Goal: Task Accomplishment & Management: Manage account settings

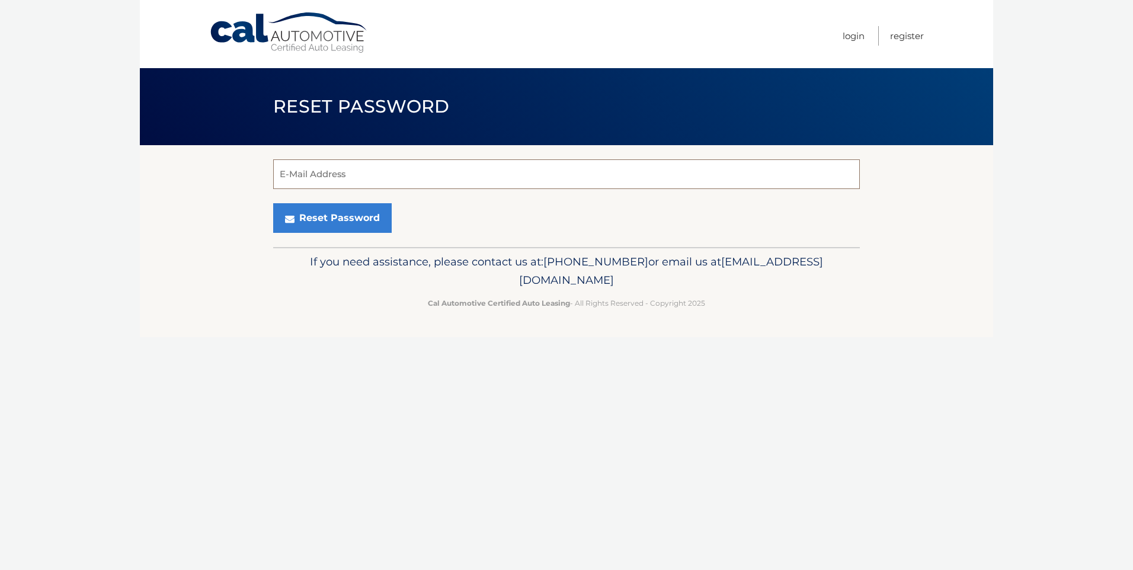
click at [325, 172] on input "E-Mail Address" at bounding box center [566, 174] width 587 height 30
type input "MRSCHLENOFF@HOTMAIL.COM"
click at [336, 220] on button "Reset Password" at bounding box center [332, 218] width 118 height 30
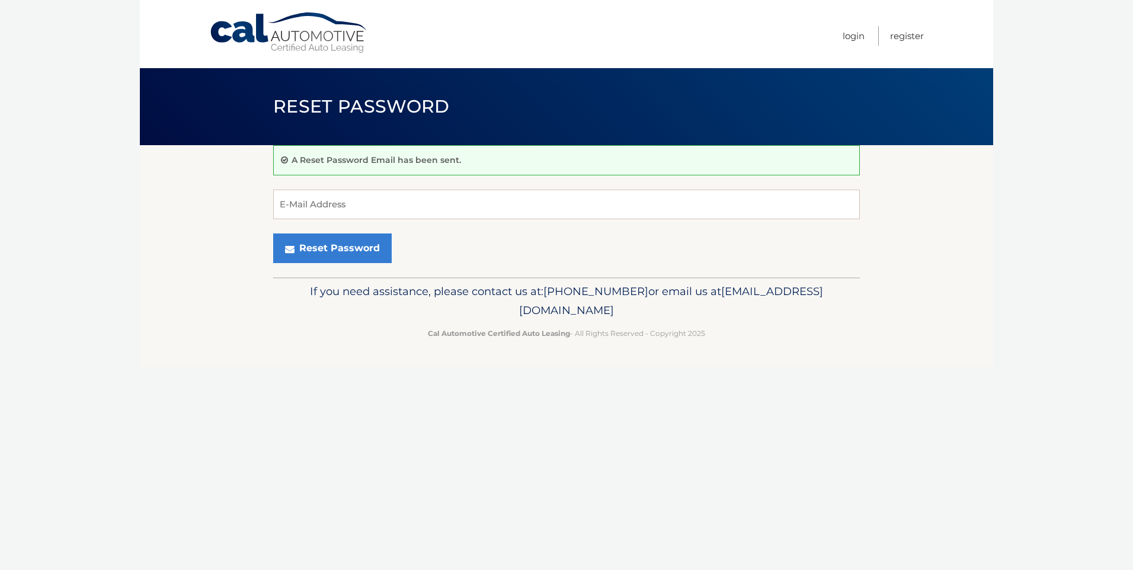
click at [116, 229] on body "Cal Automotive Menu Login Register Reset Password" at bounding box center [566, 285] width 1133 height 570
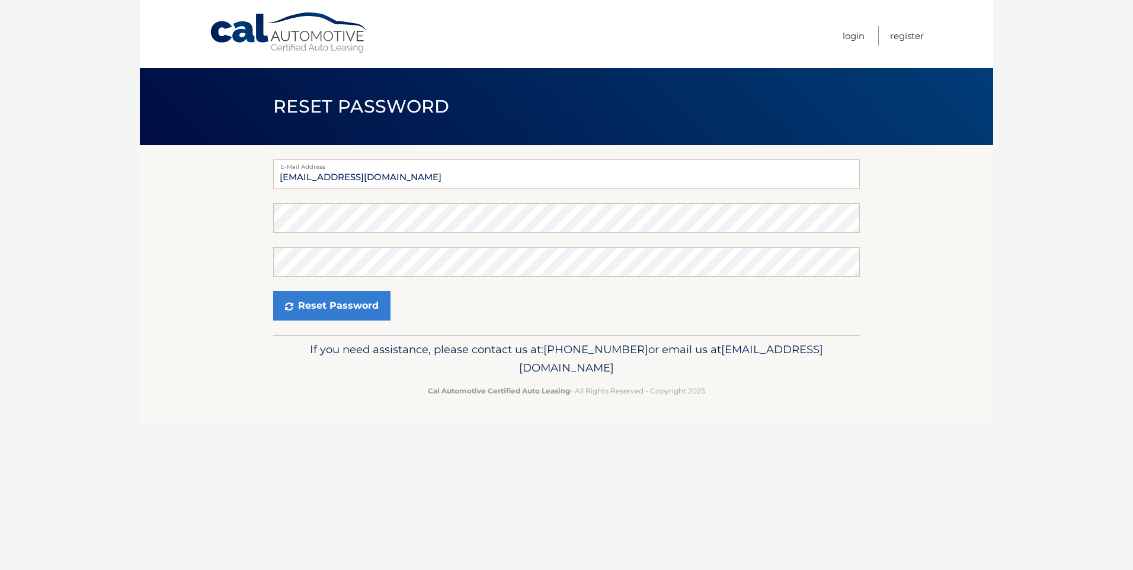
click at [159, 163] on section "E-Mail Address [EMAIL_ADDRESS][DOMAIN_NAME] Password Confirm Password Reset Pas…" at bounding box center [566, 240] width 853 height 190
click at [348, 303] on button "Reset Password" at bounding box center [331, 306] width 117 height 30
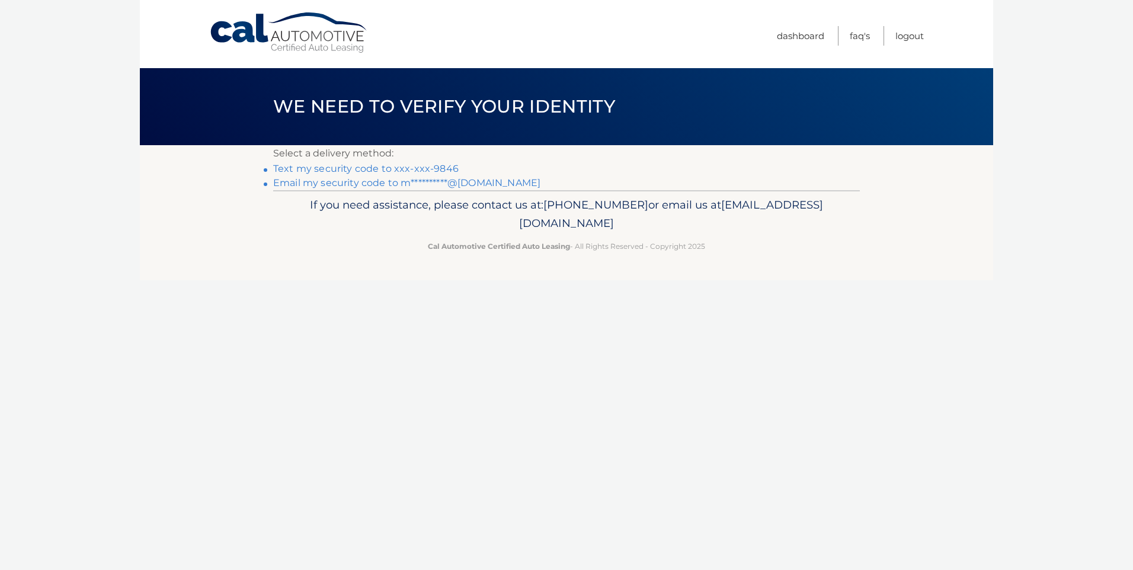
click at [365, 166] on link "Text my security code to xxx-xxx-9846" at bounding box center [365, 168] width 185 height 11
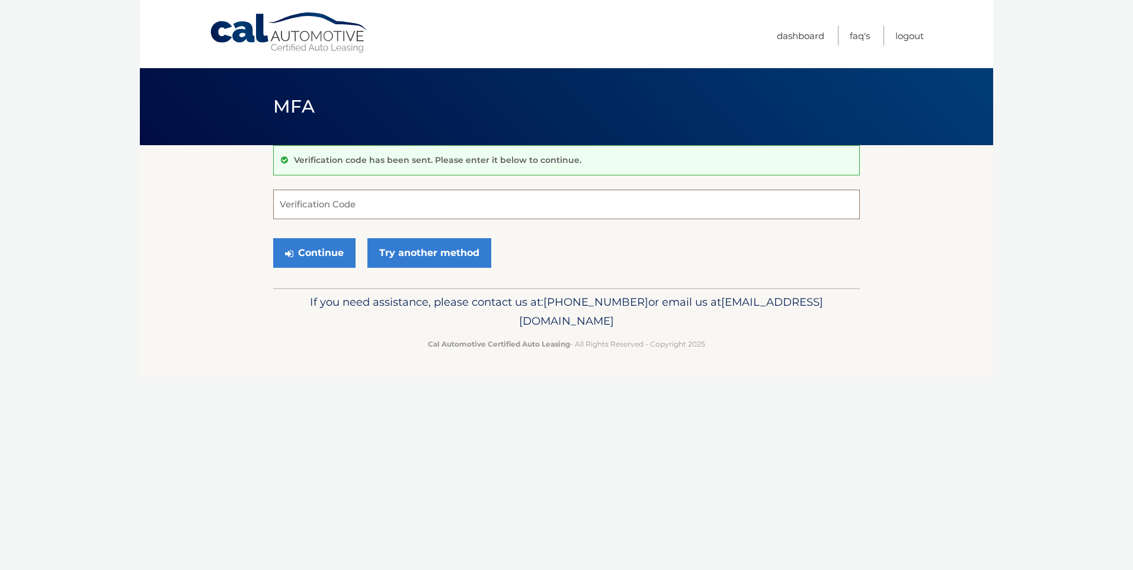
click at [279, 204] on input "Verification Code" at bounding box center [566, 205] width 587 height 30
type input "161992"
click at [281, 251] on button "Continue" at bounding box center [314, 253] width 82 height 30
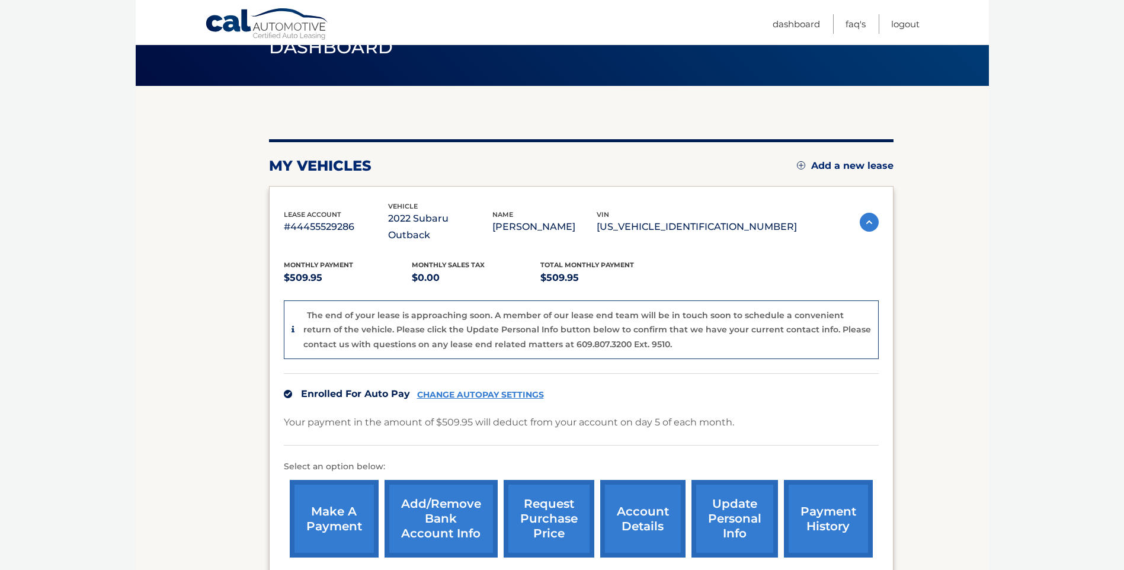
scroll to position [118, 0]
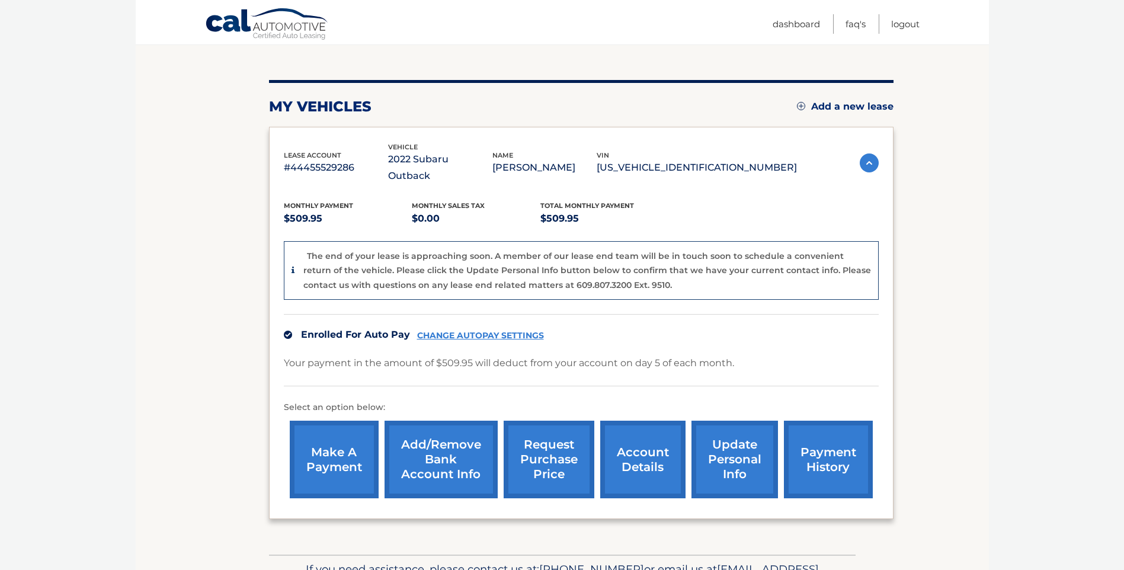
click at [427, 437] on link "Add/Remove bank account info" at bounding box center [440, 460] width 113 height 78
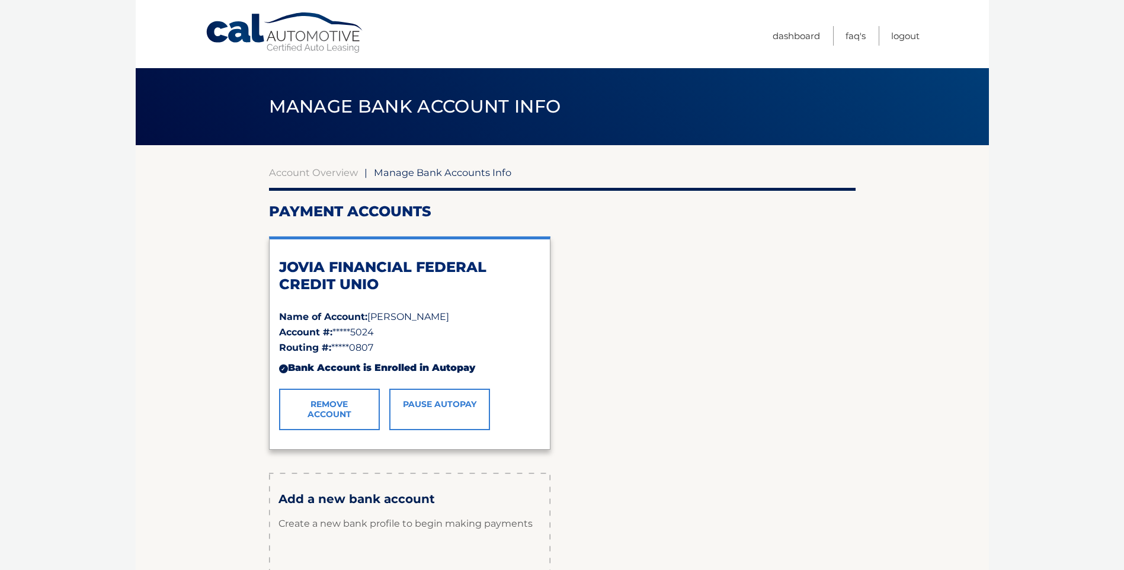
click at [434, 405] on link "Pause AutoPay" at bounding box center [439, 409] width 101 height 41
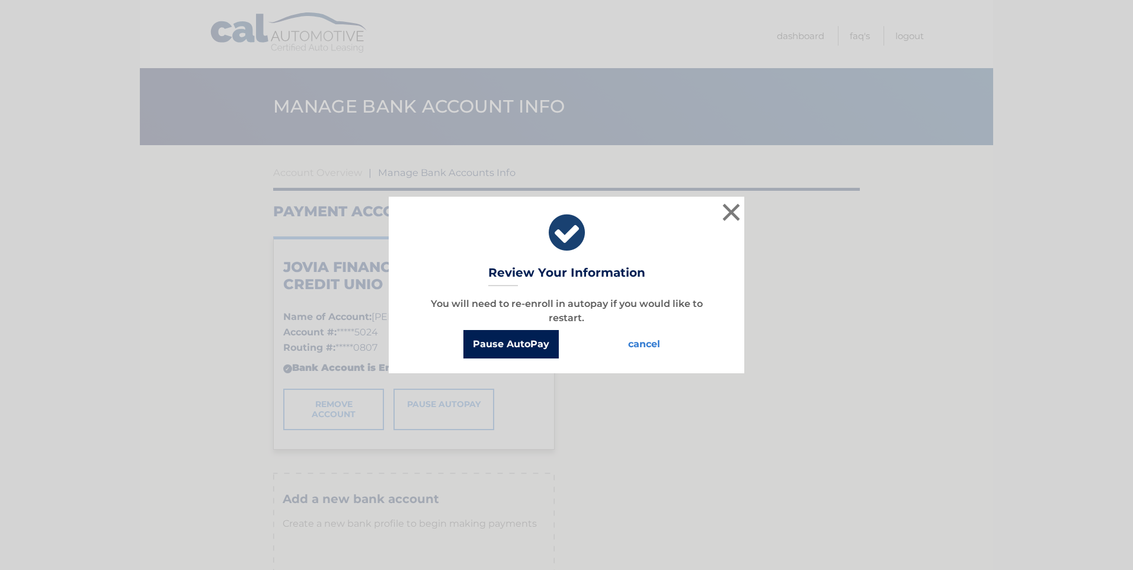
click at [509, 341] on button "Pause AutoPay" at bounding box center [510, 344] width 95 height 28
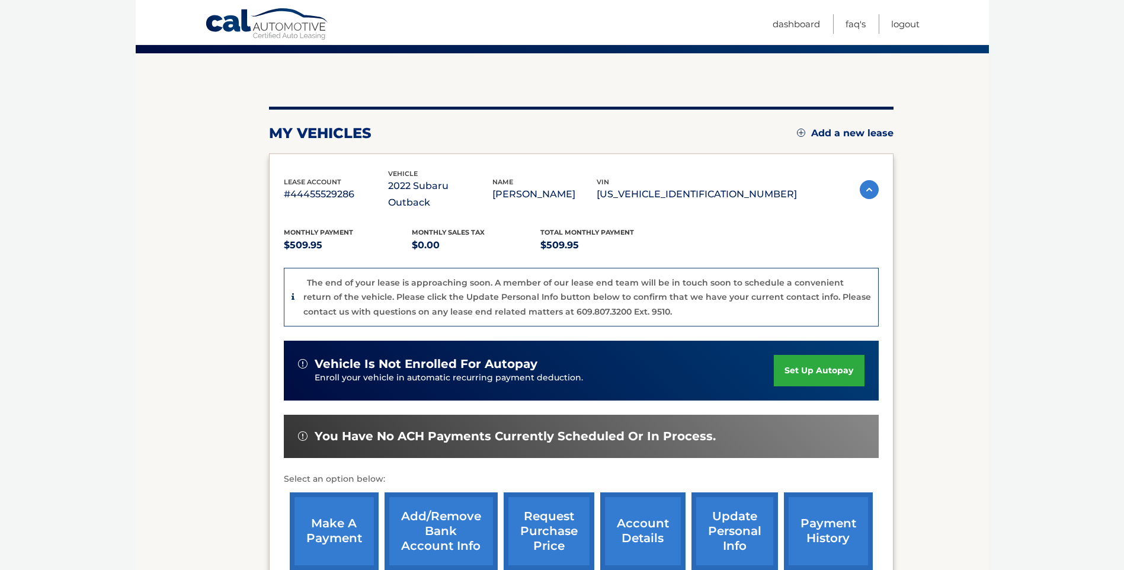
scroll to position [118, 0]
